Goal: Task Accomplishment & Management: Manage account settings

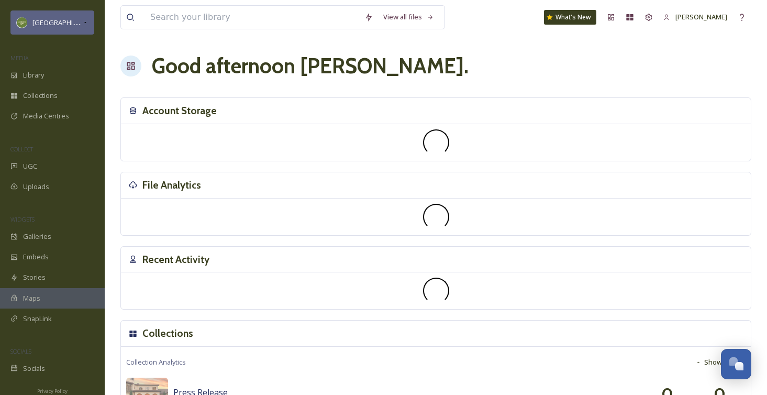
click at [65, 15] on div "[GEOGRAPHIC_DATA]" at bounding box center [52, 22] width 84 height 24
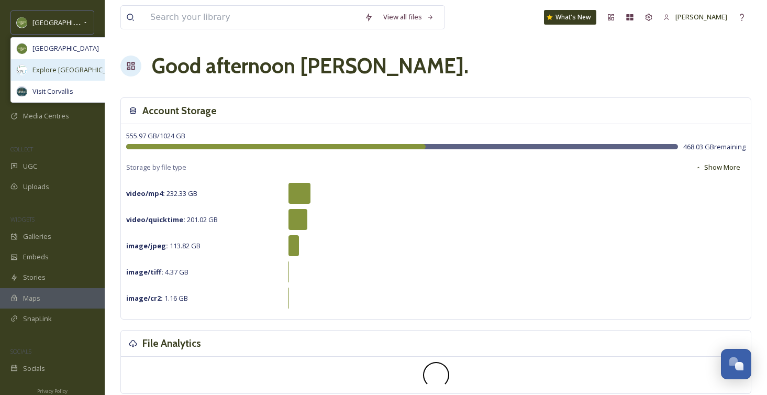
click at [65, 72] on span "Explore [GEOGRAPHIC_DATA][PERSON_NAME]" at bounding box center [104, 70] width 144 height 10
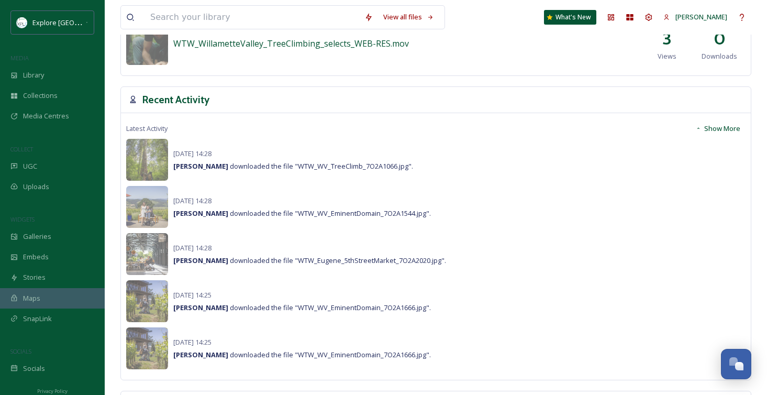
scroll to position [699, 0]
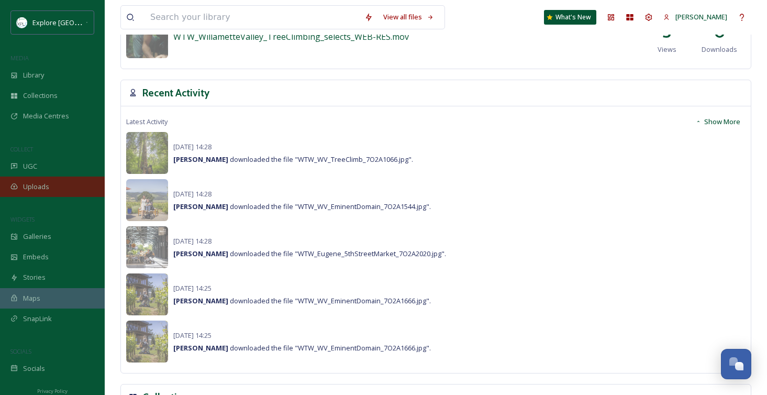
click at [64, 192] on div "Uploads" at bounding box center [52, 187] width 105 height 20
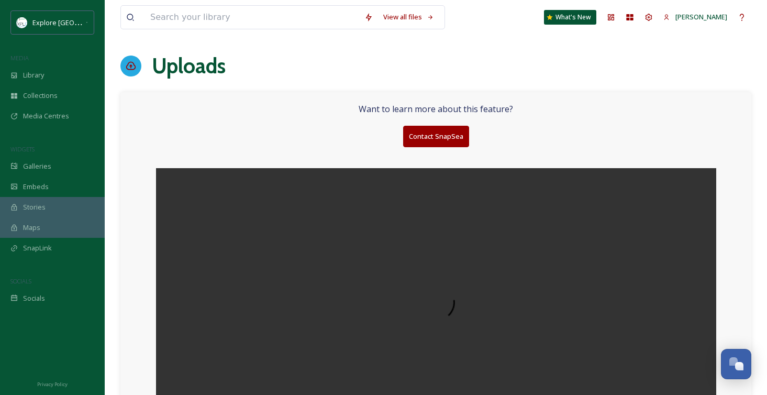
scroll to position [63, 0]
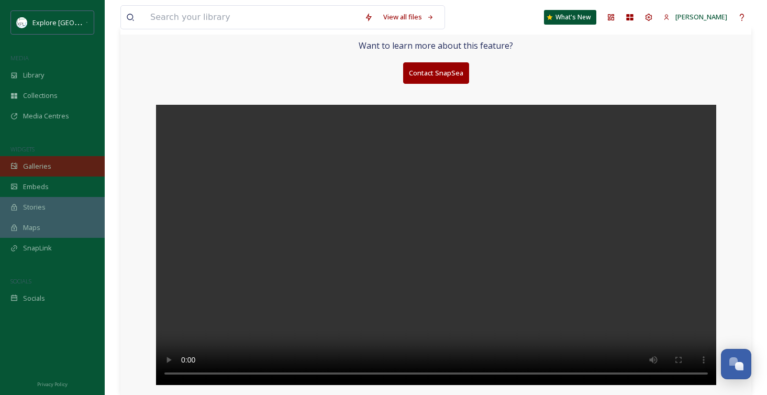
click at [55, 164] on div "Galleries" at bounding box center [52, 166] width 105 height 20
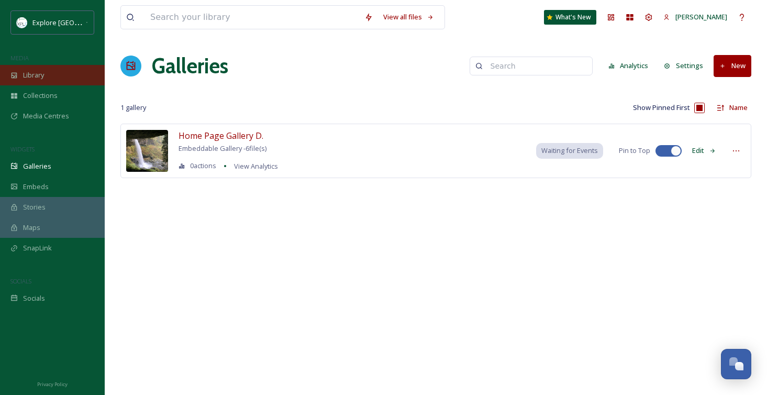
click at [59, 79] on div "Library" at bounding box center [52, 75] width 105 height 20
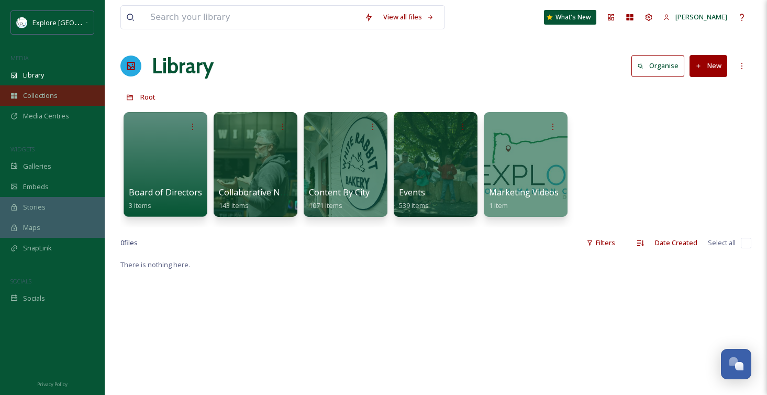
click at [56, 94] on span "Collections" at bounding box center [40, 96] width 35 height 10
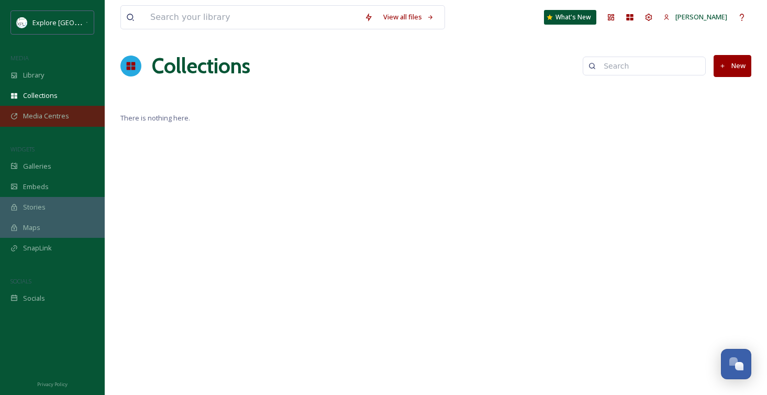
click at [61, 111] on span "Media Centres" at bounding box center [46, 116] width 46 height 10
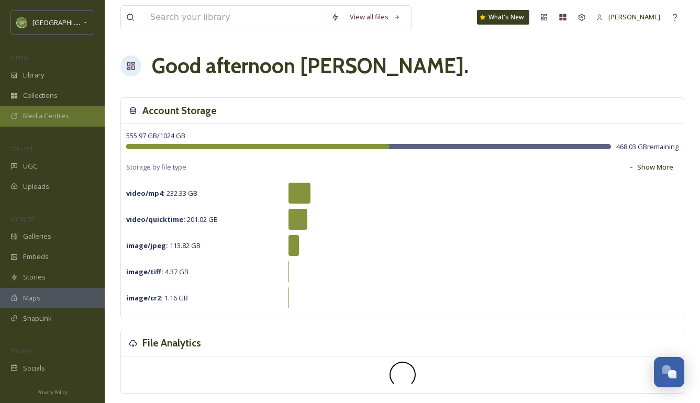
click at [90, 123] on div "Media Centres" at bounding box center [52, 116] width 105 height 20
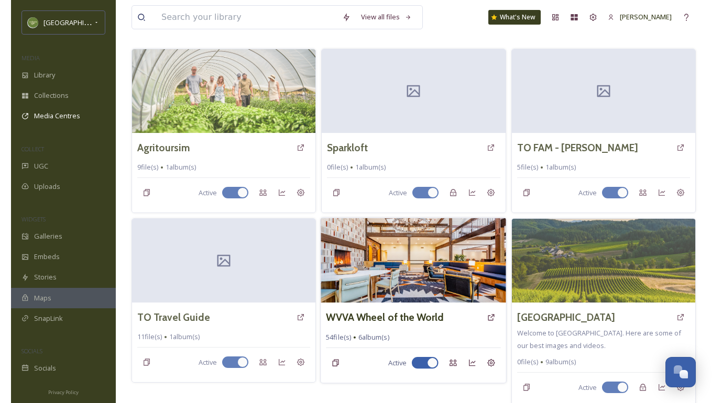
scroll to position [53, 0]
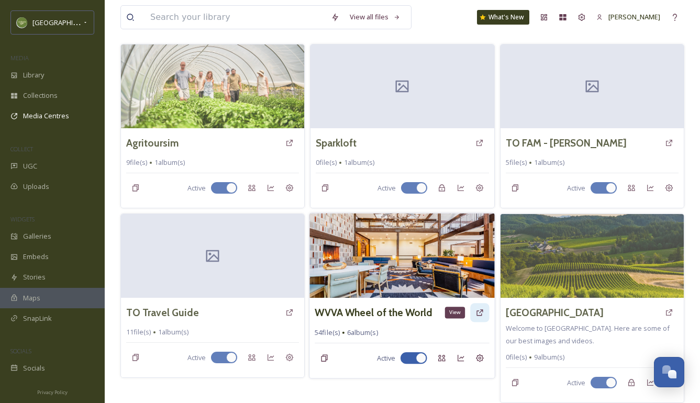
click at [475, 315] on div "View" at bounding box center [480, 312] width 19 height 19
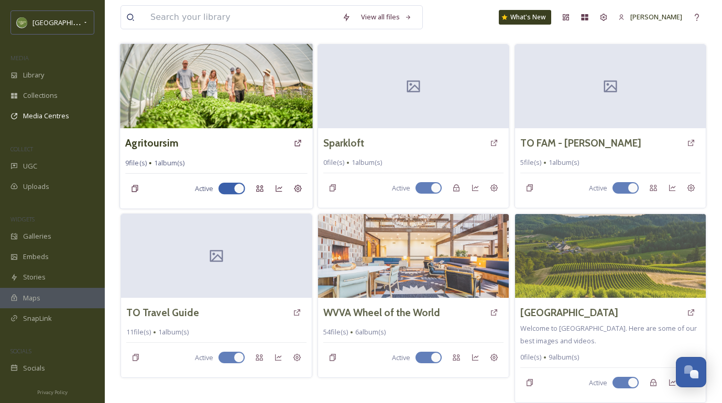
scroll to position [0, 0]
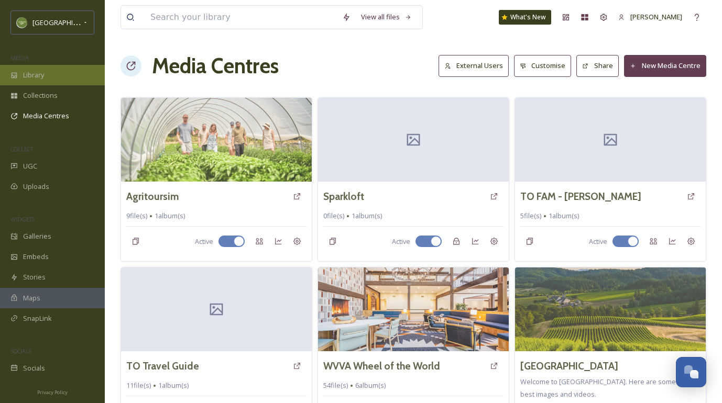
click at [63, 79] on div "Library" at bounding box center [52, 75] width 105 height 20
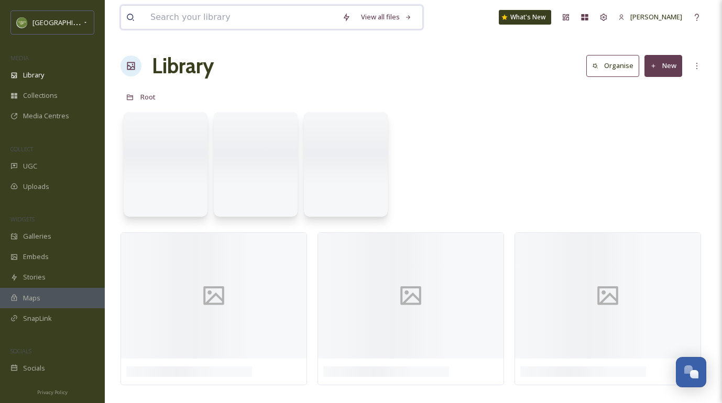
click at [192, 26] on input at bounding box center [241, 17] width 192 height 23
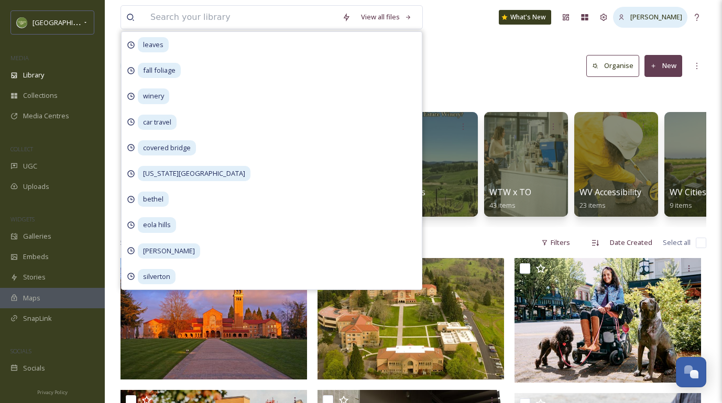
click at [658, 16] on span "[PERSON_NAME]" at bounding box center [656, 16] width 52 height 9
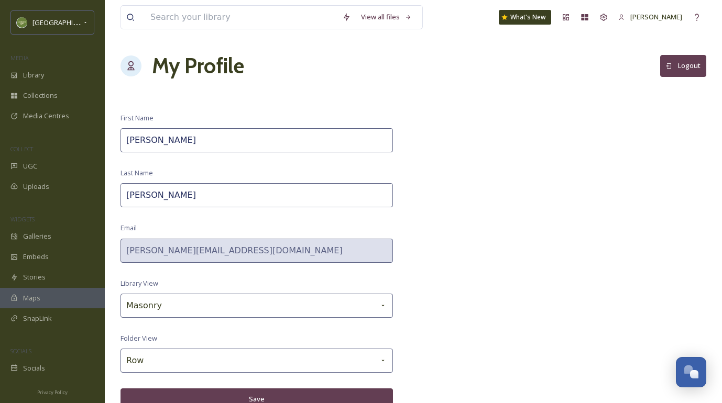
scroll to position [4, 0]
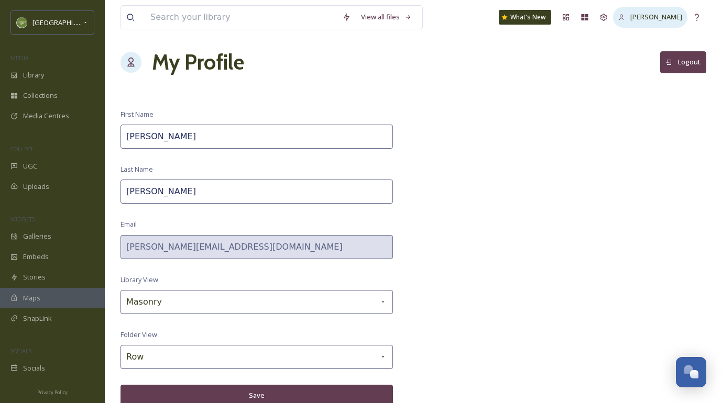
click at [623, 13] on div "[PERSON_NAME]" at bounding box center [650, 17] width 74 height 20
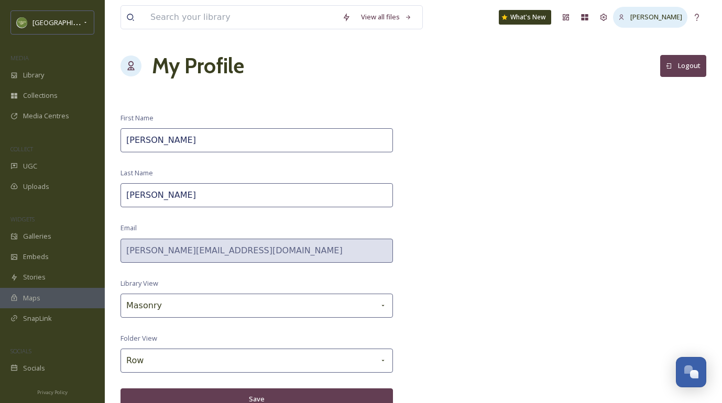
click at [615, 15] on div "[PERSON_NAME]" at bounding box center [650, 17] width 74 height 20
click at [648, 18] on span "[PERSON_NAME]" at bounding box center [656, 16] width 52 height 9
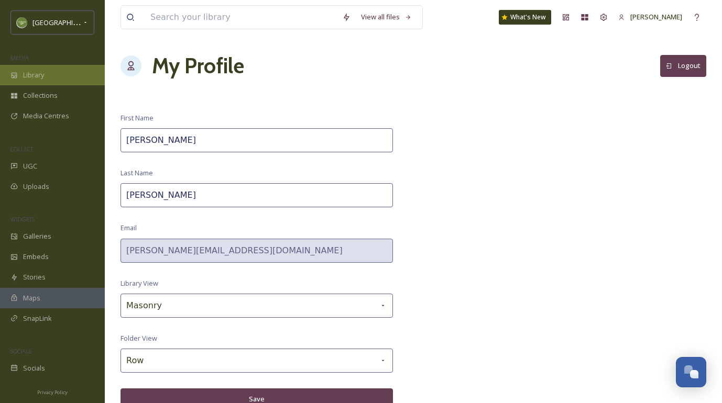
click at [64, 80] on div "Library" at bounding box center [52, 75] width 105 height 20
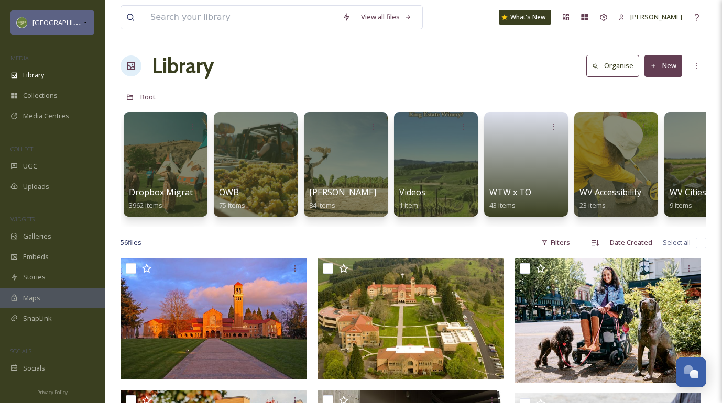
click at [62, 15] on div "[GEOGRAPHIC_DATA]" at bounding box center [52, 22] width 84 height 24
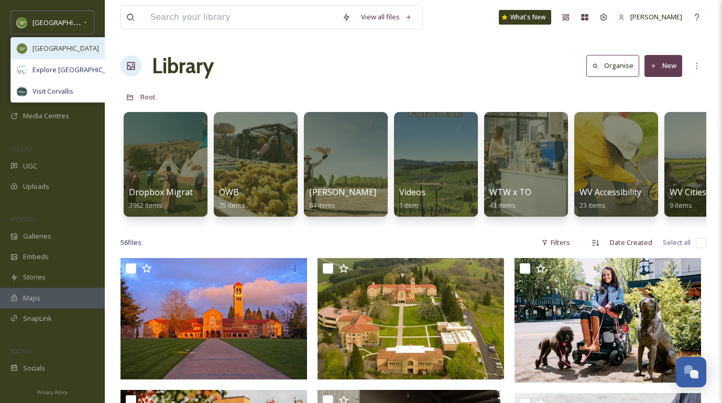
click at [44, 53] on div "[GEOGRAPHIC_DATA]" at bounding box center [96, 48] width 171 height 21
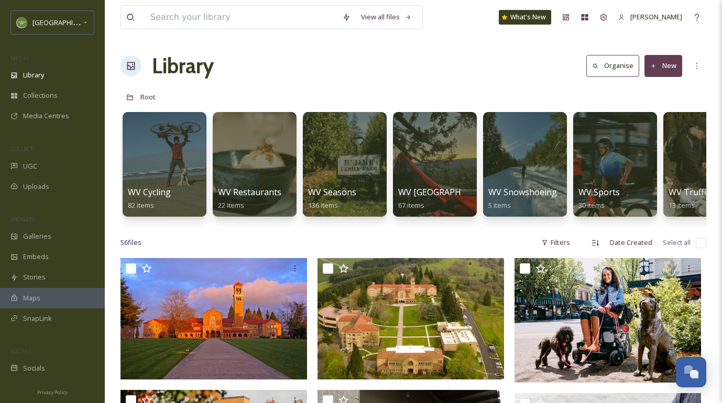
scroll to position [0, 725]
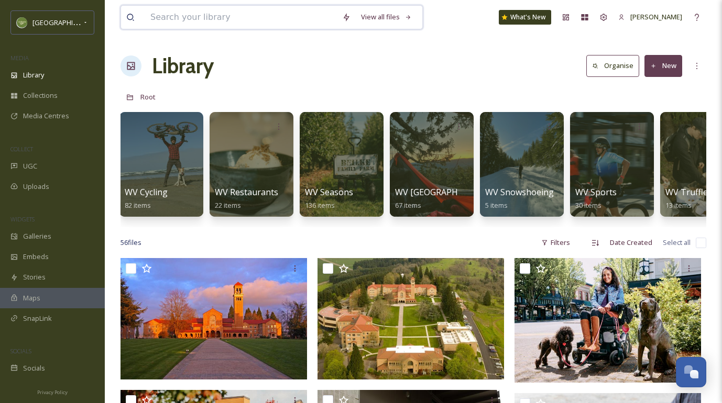
click at [256, 20] on input at bounding box center [241, 17] width 192 height 23
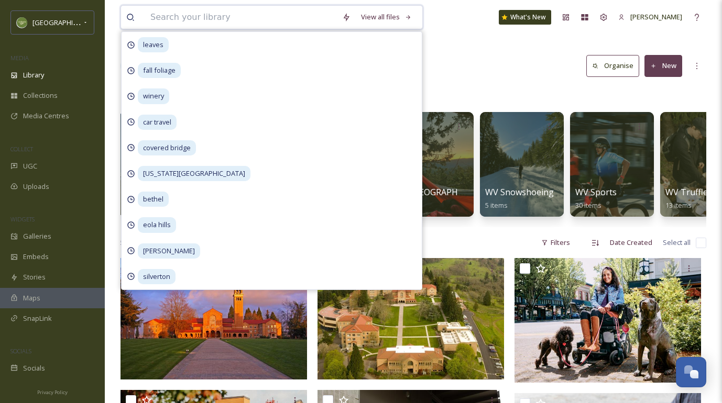
click at [313, 16] on input at bounding box center [241, 17] width 192 height 23
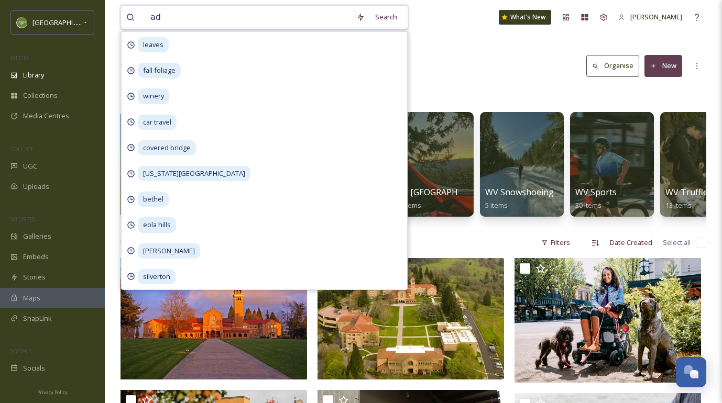
type input "a"
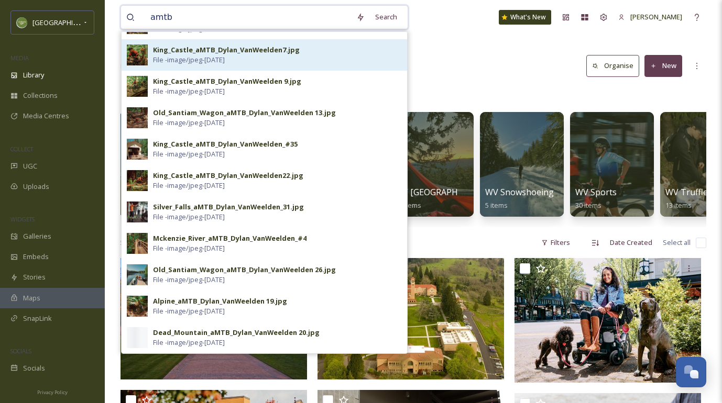
scroll to position [133, 0]
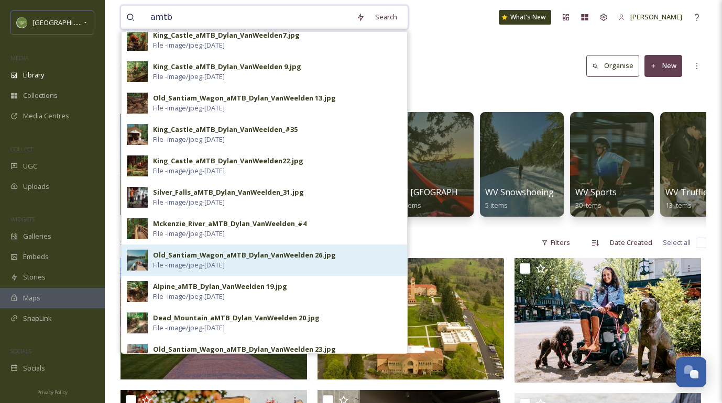
type input "amtb"
click at [258, 255] on div "Old_Santiam_Wagon_aMTB_Dylan_VanWeelden 26.jpg" at bounding box center [244, 255] width 183 height 10
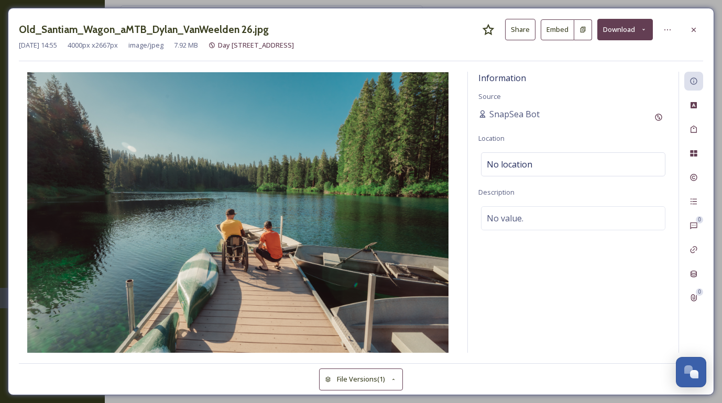
click at [625, 28] on button "Download" at bounding box center [625, 29] width 56 height 21
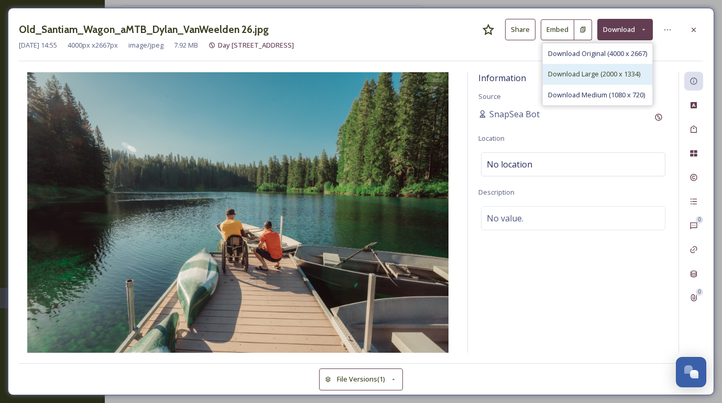
click at [567, 71] on span "Download Large (2000 x 1334)" at bounding box center [594, 74] width 92 height 10
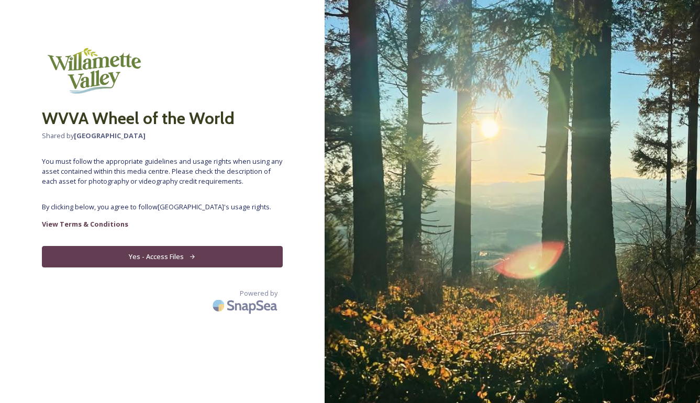
click at [258, 251] on button "Yes - Access Files" at bounding box center [162, 256] width 241 height 21
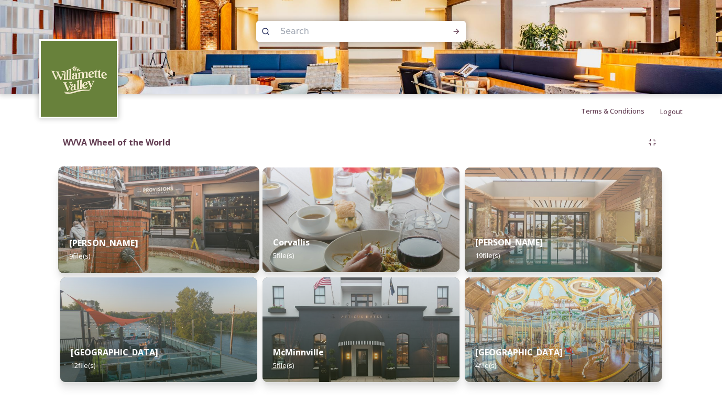
click at [98, 237] on div "Eugene 9 file(s)" at bounding box center [158, 250] width 201 height 48
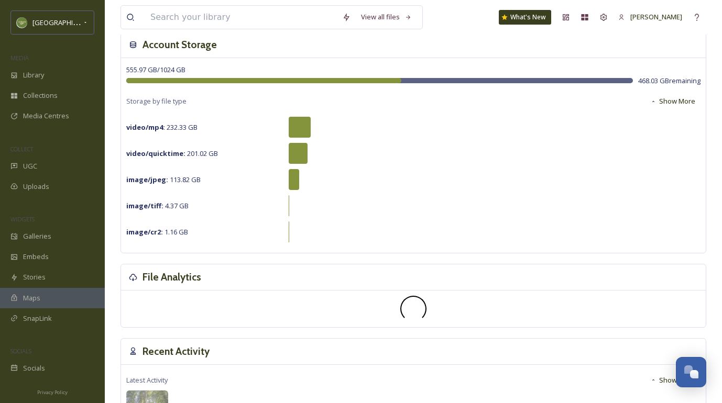
scroll to position [69, 0]
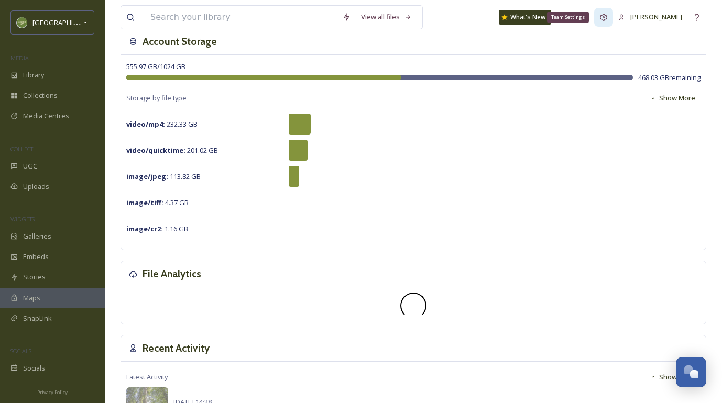
click at [600, 19] on icon at bounding box center [603, 17] width 8 height 8
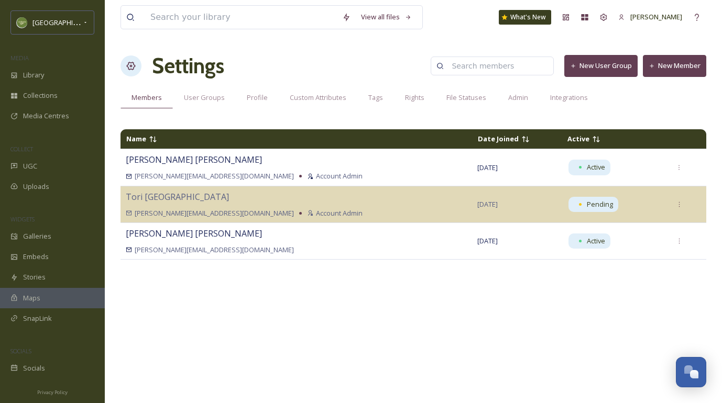
click at [616, 60] on button "New User Group" at bounding box center [600, 65] width 73 height 21
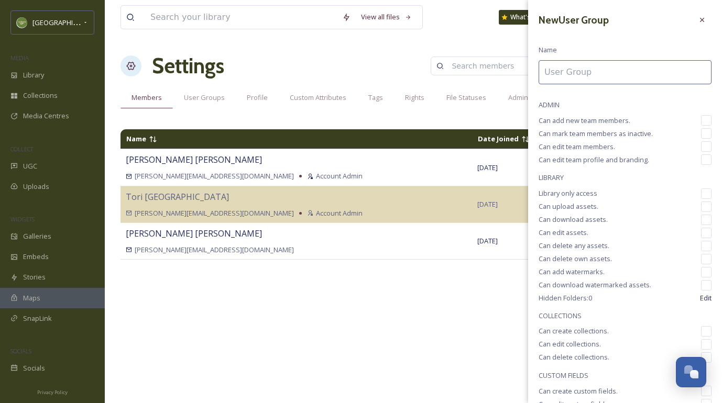
click at [572, 78] on input at bounding box center [624, 72] width 173 height 24
click at [704, 22] on icon at bounding box center [702, 20] width 8 height 8
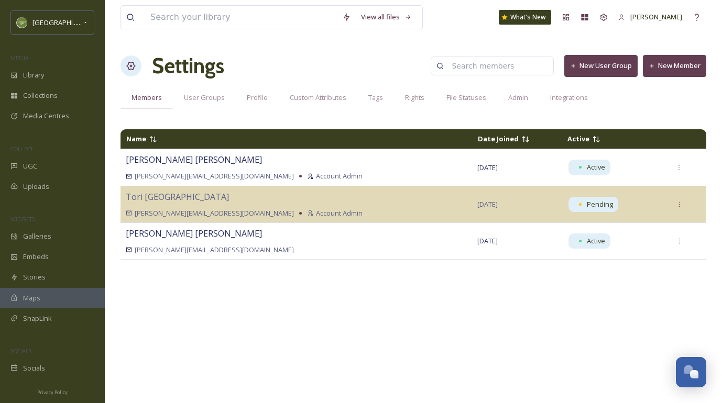
click at [672, 69] on button "New Member" at bounding box center [674, 65] width 63 height 21
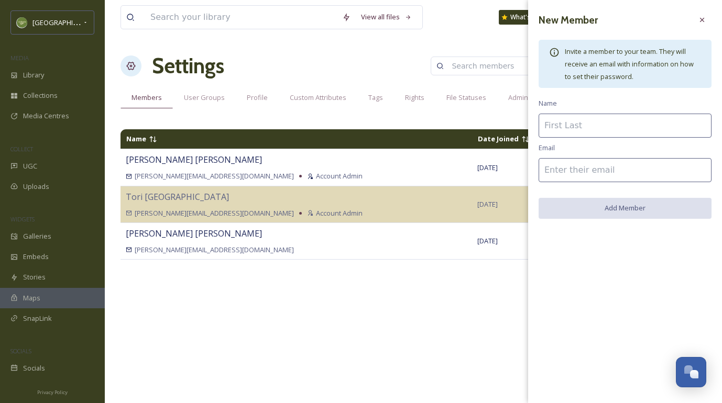
click at [603, 118] on input at bounding box center [624, 126] width 173 height 24
type input "Karen Olson"
click at [571, 157] on div "New Member Invite a member to your team. They will receive an email with inform…" at bounding box center [625, 114] width 194 height 229
click at [570, 166] on input at bounding box center [624, 170] width 173 height 24
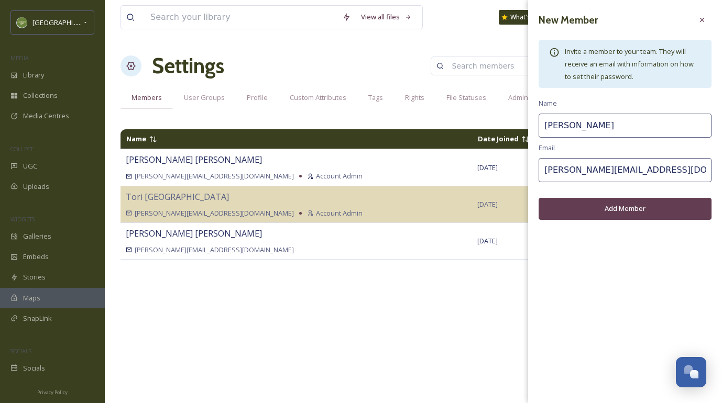
type input "karen@willamettevalley.org"
click at [585, 211] on button "Add Member" at bounding box center [624, 208] width 173 height 21
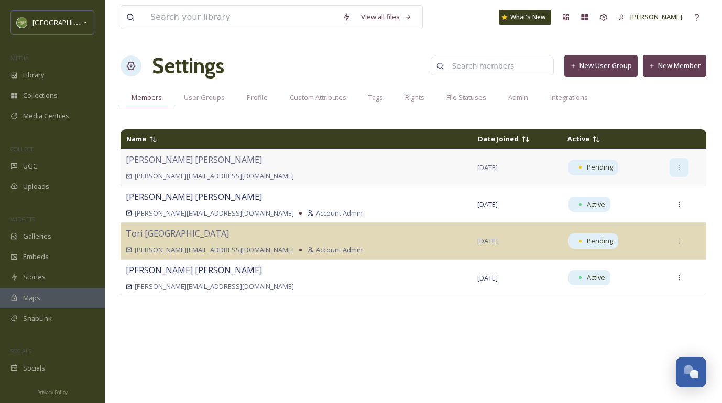
click at [676, 168] on icon at bounding box center [679, 167] width 7 height 7
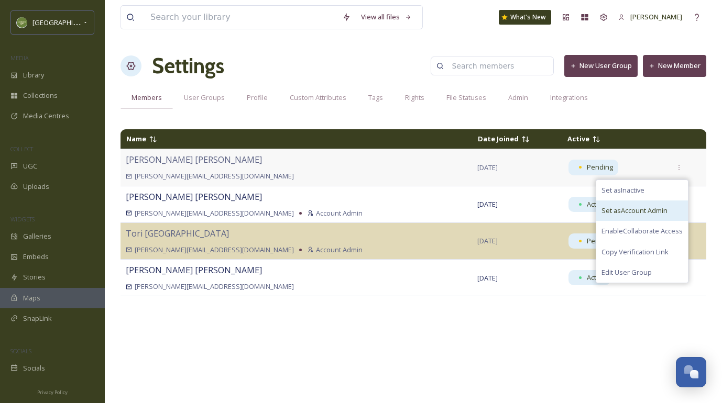
click at [651, 207] on span "Set as Account Admin" at bounding box center [634, 211] width 66 height 10
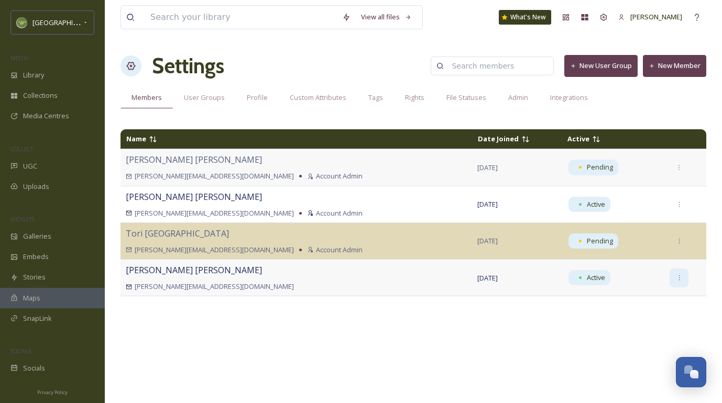
click at [669, 278] on div at bounding box center [678, 278] width 19 height 19
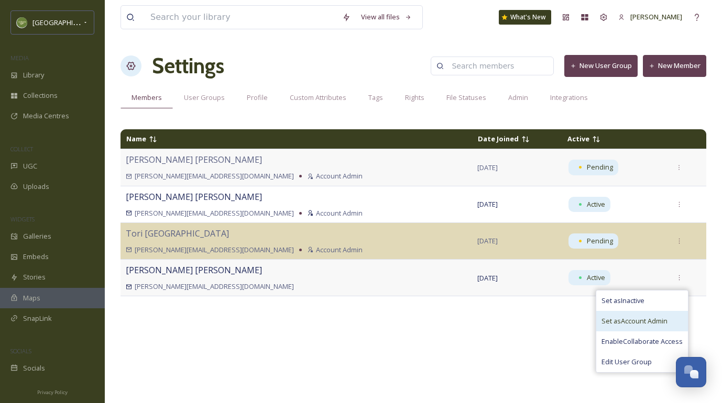
click at [635, 325] on span "Set as Account Admin" at bounding box center [634, 321] width 66 height 10
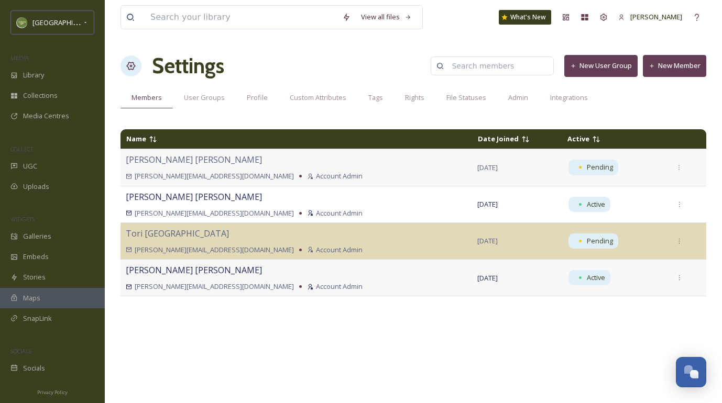
click at [536, 333] on div "Name Date Joined Active Karen Olson karen@willamettevalley.org Account Admin Oc…" at bounding box center [413, 260] width 586 height 272
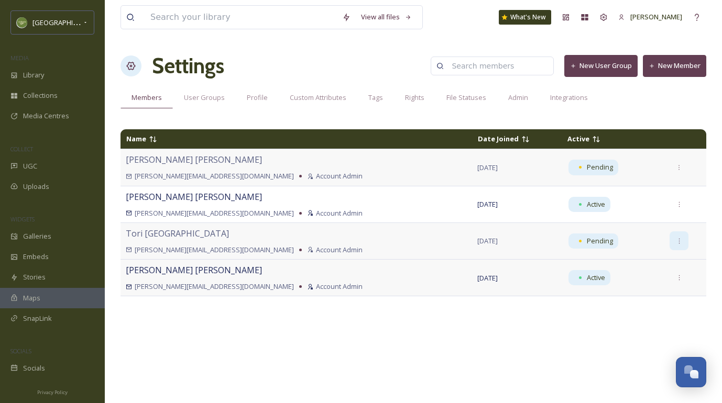
click at [669, 245] on div at bounding box center [678, 241] width 19 height 19
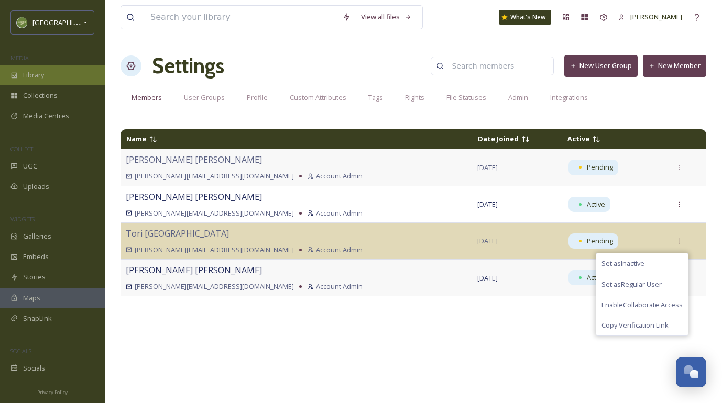
click at [38, 71] on span "Library" at bounding box center [33, 75] width 21 height 10
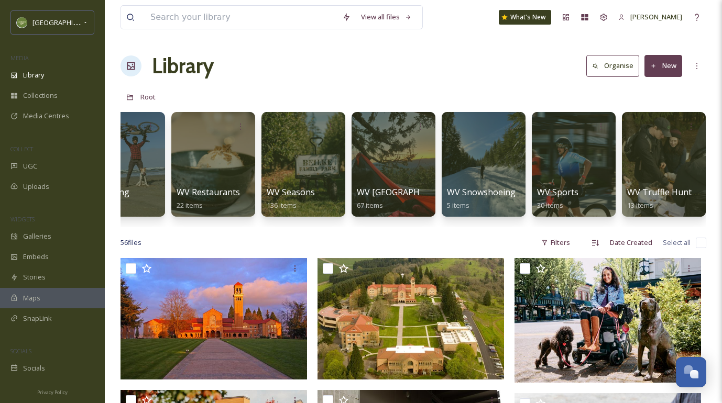
scroll to position [0, 856]
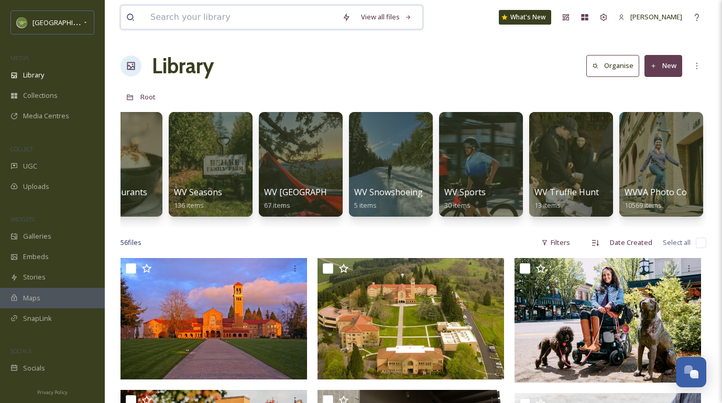
click at [210, 24] on input at bounding box center [241, 17] width 192 height 23
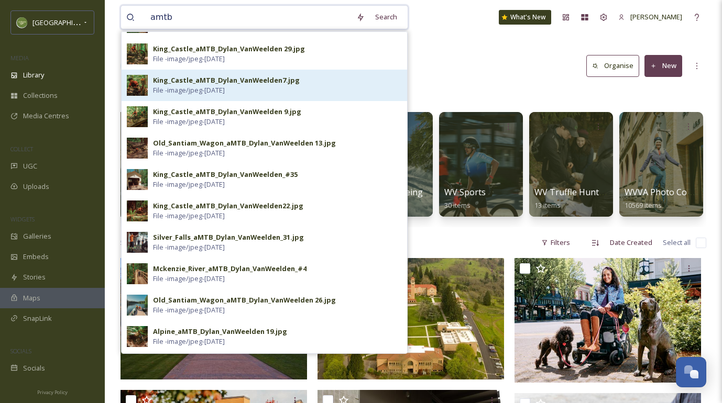
scroll to position [89, 0]
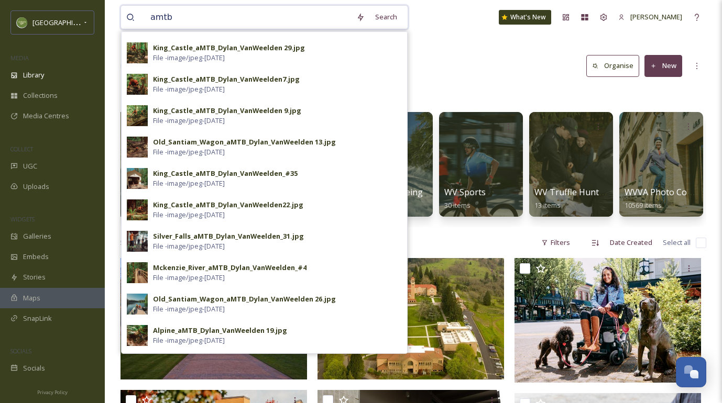
type input "amtb"
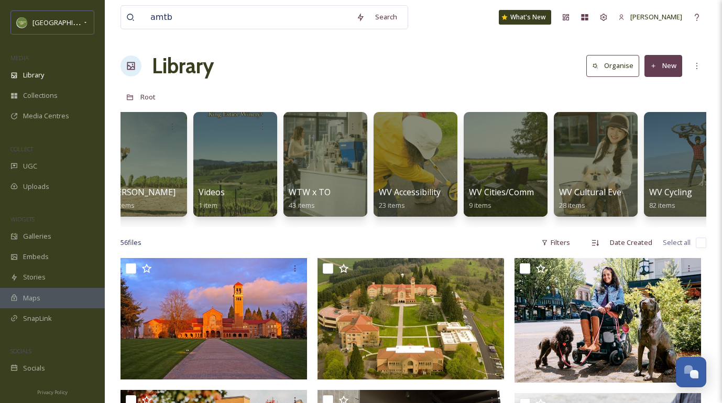
scroll to position [0, 856]
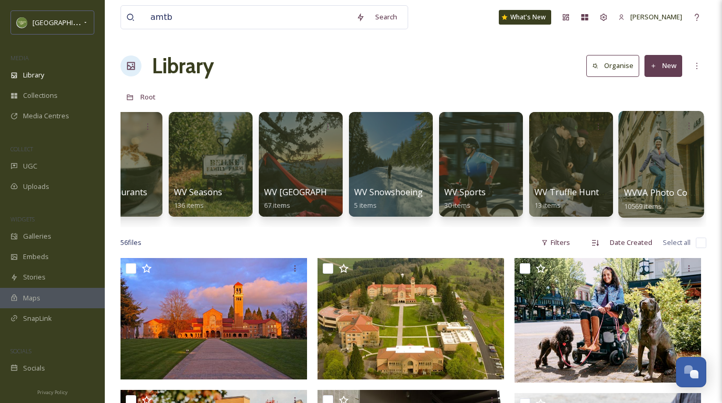
click at [655, 154] on div at bounding box center [660, 164] width 85 height 107
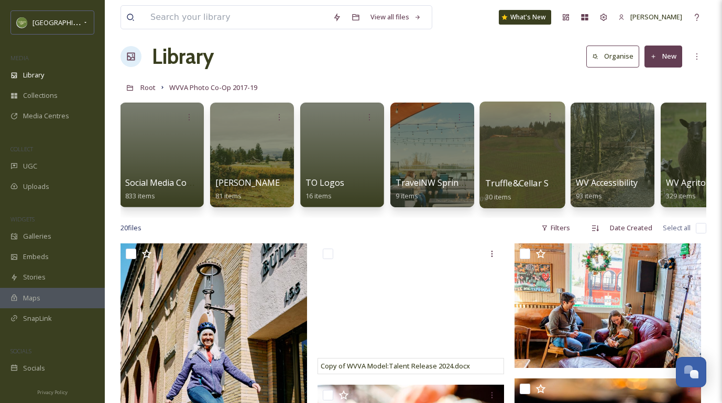
scroll to position [9, 0]
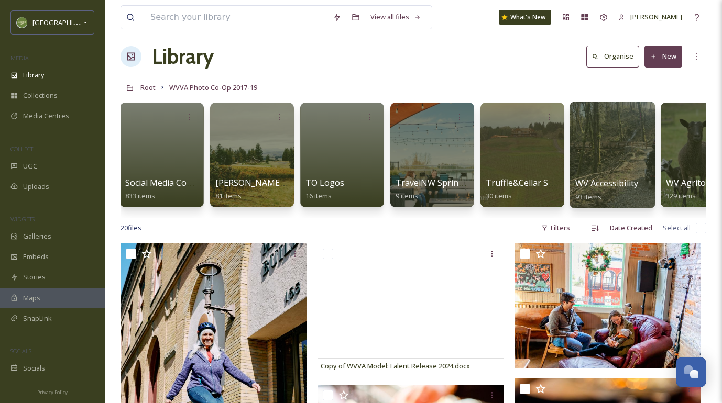
click at [618, 151] on div at bounding box center [611, 155] width 85 height 107
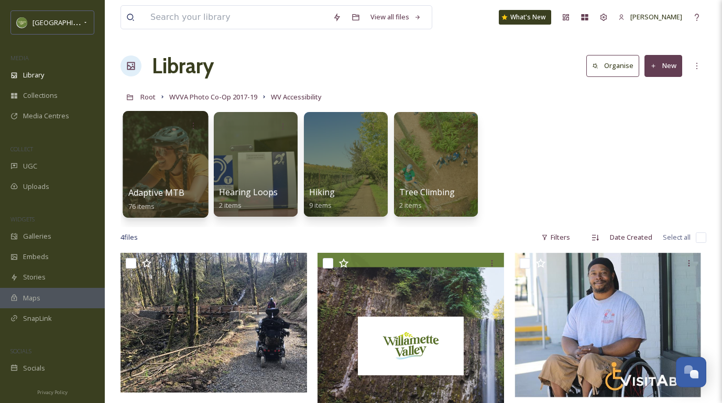
click at [189, 179] on div at bounding box center [165, 164] width 85 height 107
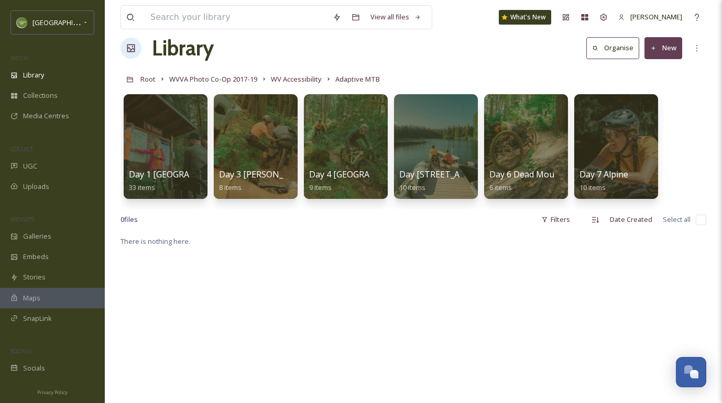
scroll to position [17, 0]
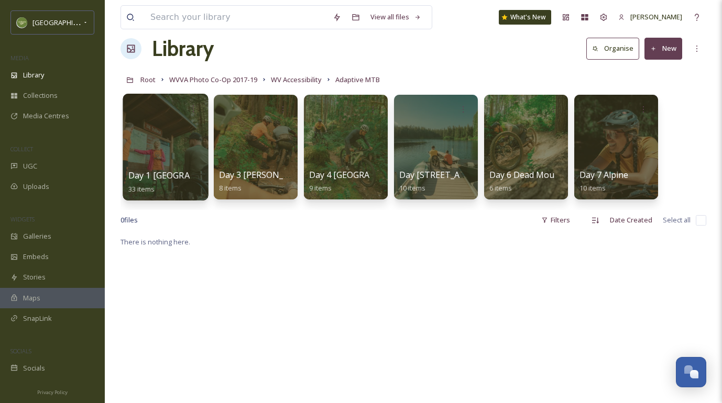
click at [180, 163] on div at bounding box center [165, 147] width 85 height 107
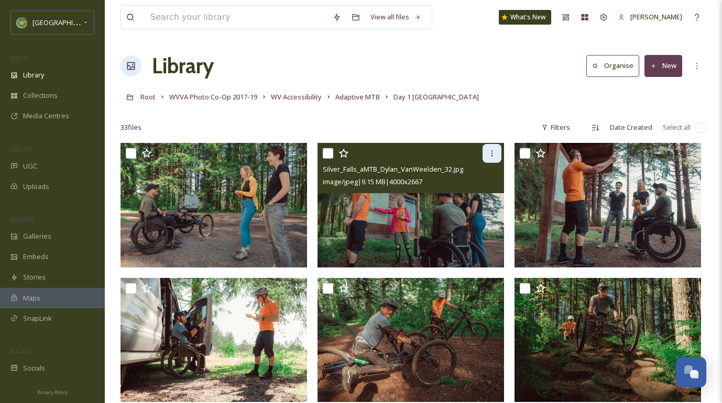
click at [493, 152] on icon at bounding box center [492, 153] width 8 height 8
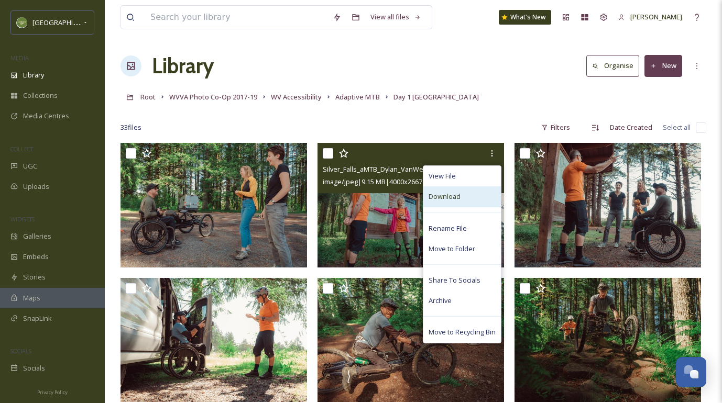
click at [458, 201] on span "Download" at bounding box center [444, 197] width 32 height 10
